Goal: Navigation & Orientation: Go to known website

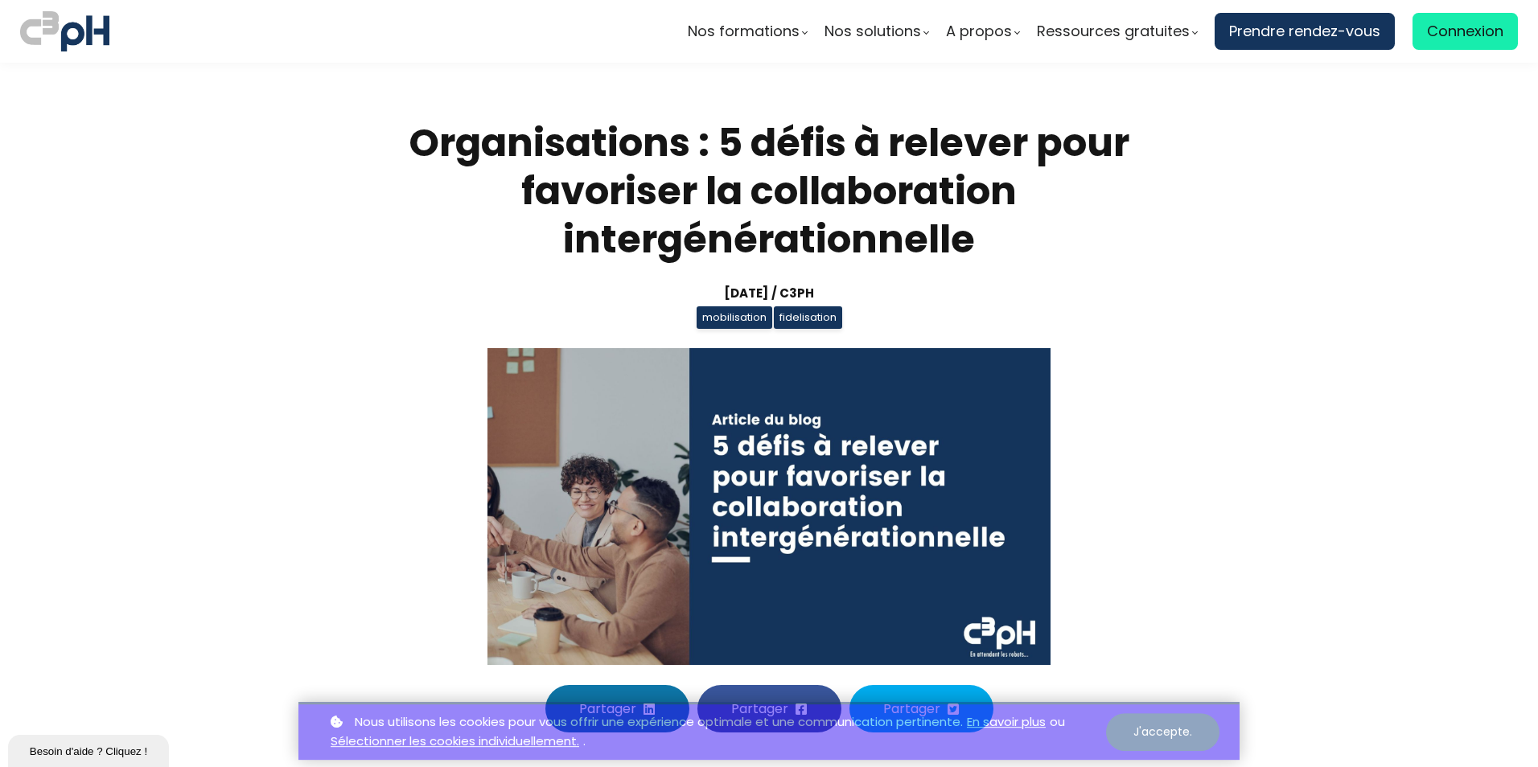
click at [1175, 729] on button "J'accepte." at bounding box center [1162, 727] width 113 height 38
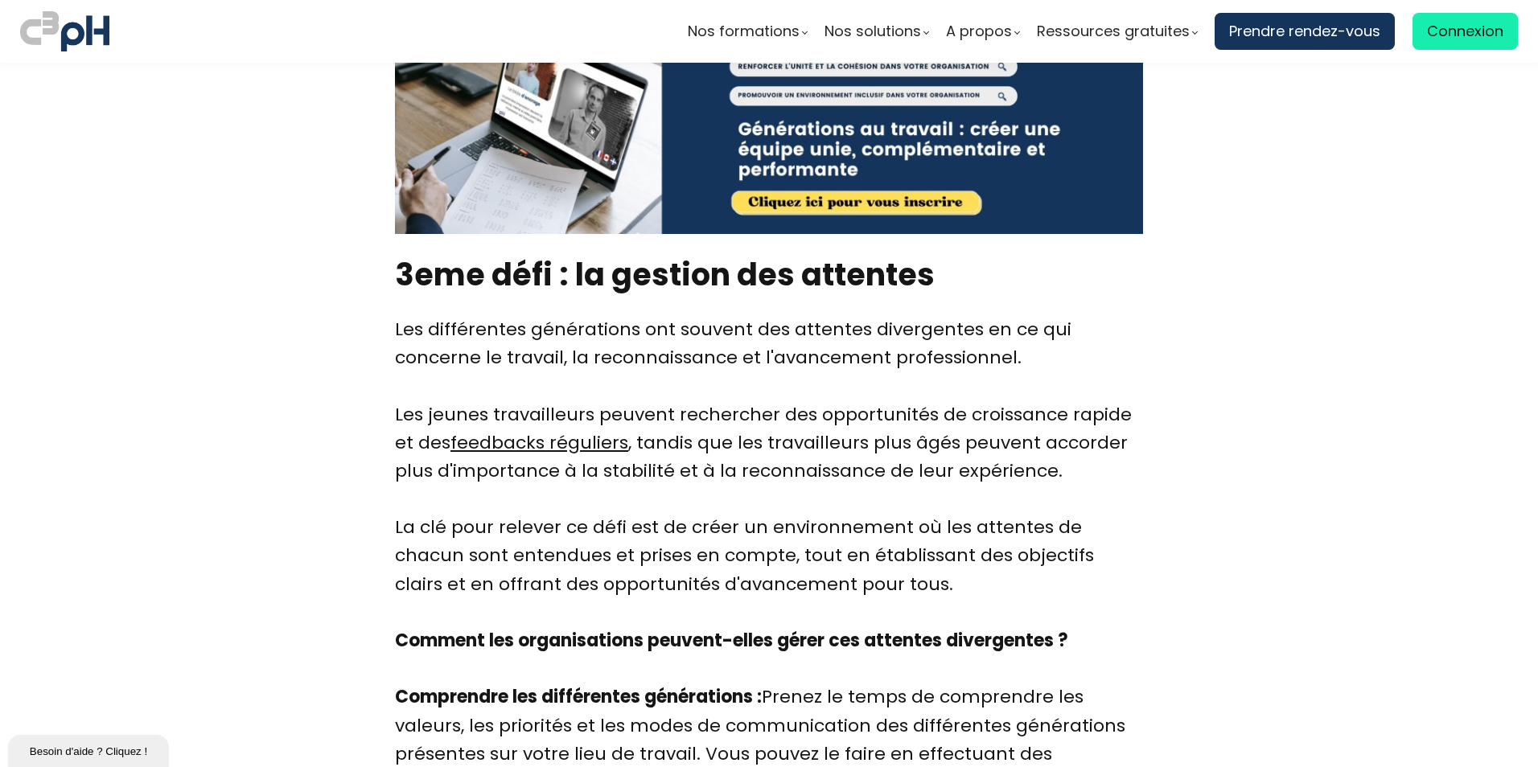
scroll to position [4424, 0]
